Goal: Register for event/course

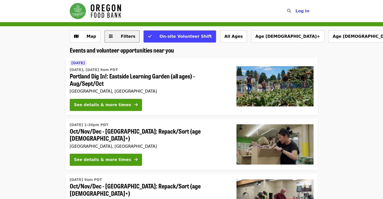
click at [122, 36] on span "Filters" at bounding box center [128, 36] width 15 height 5
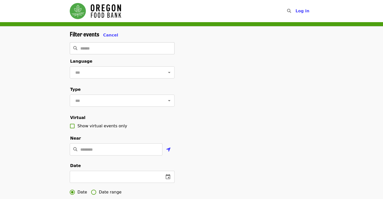
click at [115, 49] on input "Search" at bounding box center [127, 48] width 94 height 12
click at [99, 71] on input "text" at bounding box center [116, 73] width 84 height 10
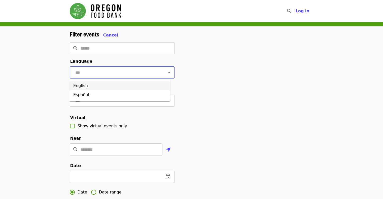
click at [84, 86] on li "English" at bounding box center [119, 85] width 101 height 9
type input "*******"
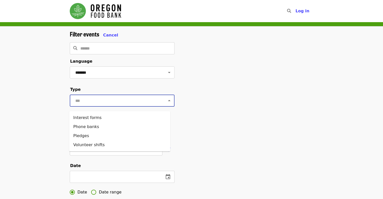
click at [85, 103] on input "text" at bounding box center [116, 101] width 84 height 10
click at [110, 102] on input "text" at bounding box center [116, 101] width 84 height 10
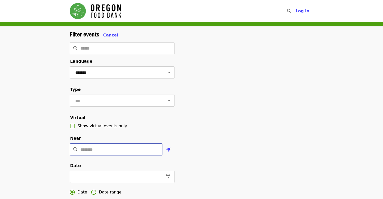
click at [104, 156] on input "Location" at bounding box center [121, 150] width 82 height 12
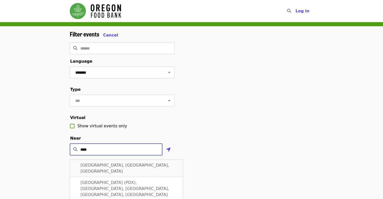
click at [104, 174] on span "[GEOGRAPHIC_DATA], [GEOGRAPHIC_DATA], [GEOGRAPHIC_DATA]" at bounding box center [125, 168] width 89 height 11
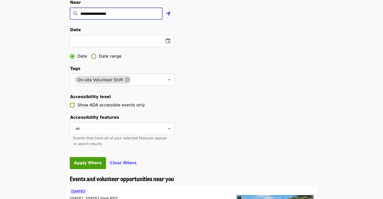
scroll to position [137, 0]
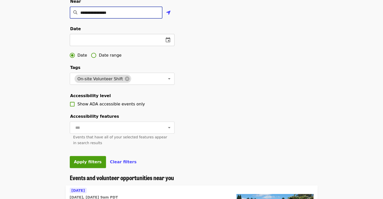
type input "**********"
click at [169, 42] on icon "change date" at bounding box center [168, 39] width 5 height 5
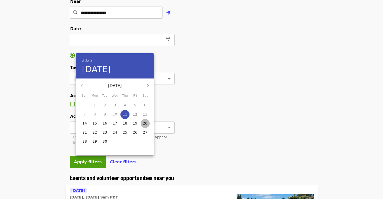
click at [146, 123] on p "20" at bounding box center [145, 123] width 5 height 5
type input "**********"
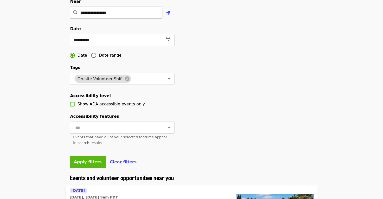
click at [91, 165] on span "Apply filters" at bounding box center [88, 162] width 28 height 5
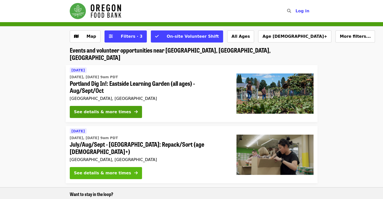
click at [98, 170] on div "See details & more times" at bounding box center [102, 173] width 57 height 6
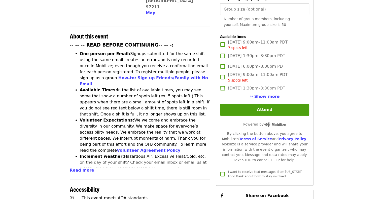
scroll to position [167, 0]
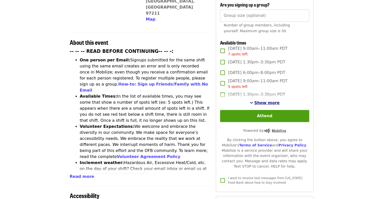
click at [263, 102] on span "Show more" at bounding box center [266, 103] width 25 height 5
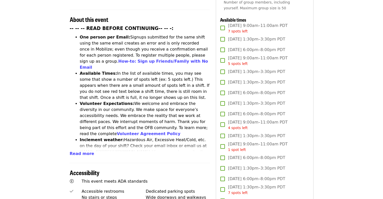
scroll to position [189, 0]
